Goal: Ask a question

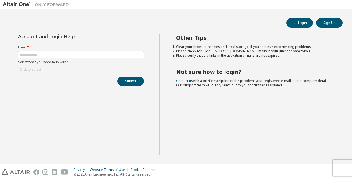
click at [51, 55] on input "text" at bounding box center [81, 55] width 123 height 4
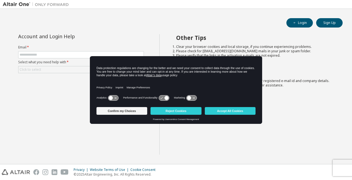
click at [171, 144] on div "Other Tips Clear your browser cookies and local storage, if you continue experi…" at bounding box center [254, 94] width 190 height 121
click at [235, 111] on button "Accept All Cookies" at bounding box center [230, 111] width 51 height 8
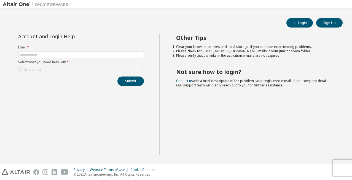
click at [63, 50] on form "Email * Select what you need help with * Click to select" at bounding box center [81, 59] width 126 height 28
click at [65, 58] on span at bounding box center [81, 54] width 126 height 7
click at [65, 56] on input "text" at bounding box center [81, 55] width 123 height 4
type input "**********"
click at [68, 69] on div "Click to select" at bounding box center [80, 69] width 125 height 7
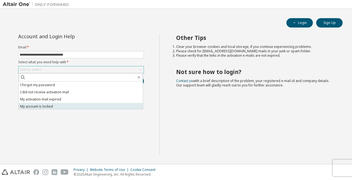
click at [51, 105] on li "My account is locked" at bounding box center [81, 106] width 124 height 7
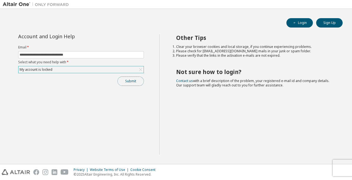
click at [127, 82] on button "Submit" at bounding box center [130, 81] width 26 height 9
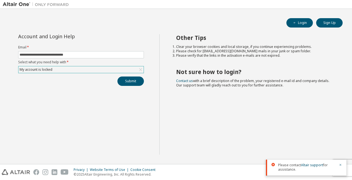
click at [57, 69] on div "My account is locked" at bounding box center [80, 69] width 125 height 7
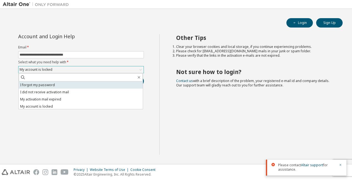
click at [68, 86] on li "I forgot my password" at bounding box center [81, 85] width 124 height 7
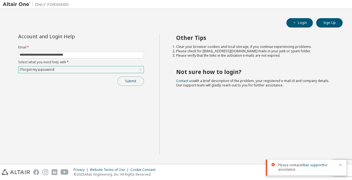
click at [130, 82] on button "Submit" at bounding box center [130, 81] width 26 height 9
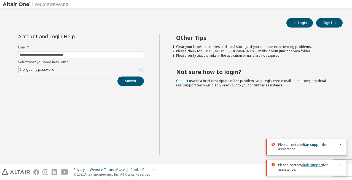
click at [311, 165] on link "Altair support" at bounding box center [312, 165] width 22 height 5
click at [341, 146] on icon "button" at bounding box center [339, 144] width 3 height 3
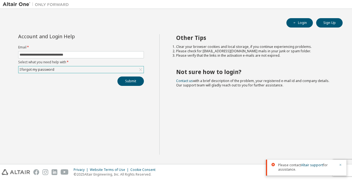
click at [341, 166] on icon "button" at bounding box center [339, 164] width 3 height 3
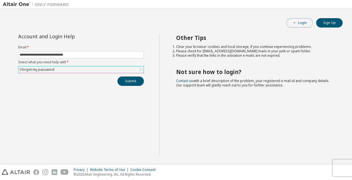
click at [305, 21] on button "Login" at bounding box center [299, 22] width 26 height 9
